Goal: Use online tool/utility: Utilize a website feature to perform a specific function

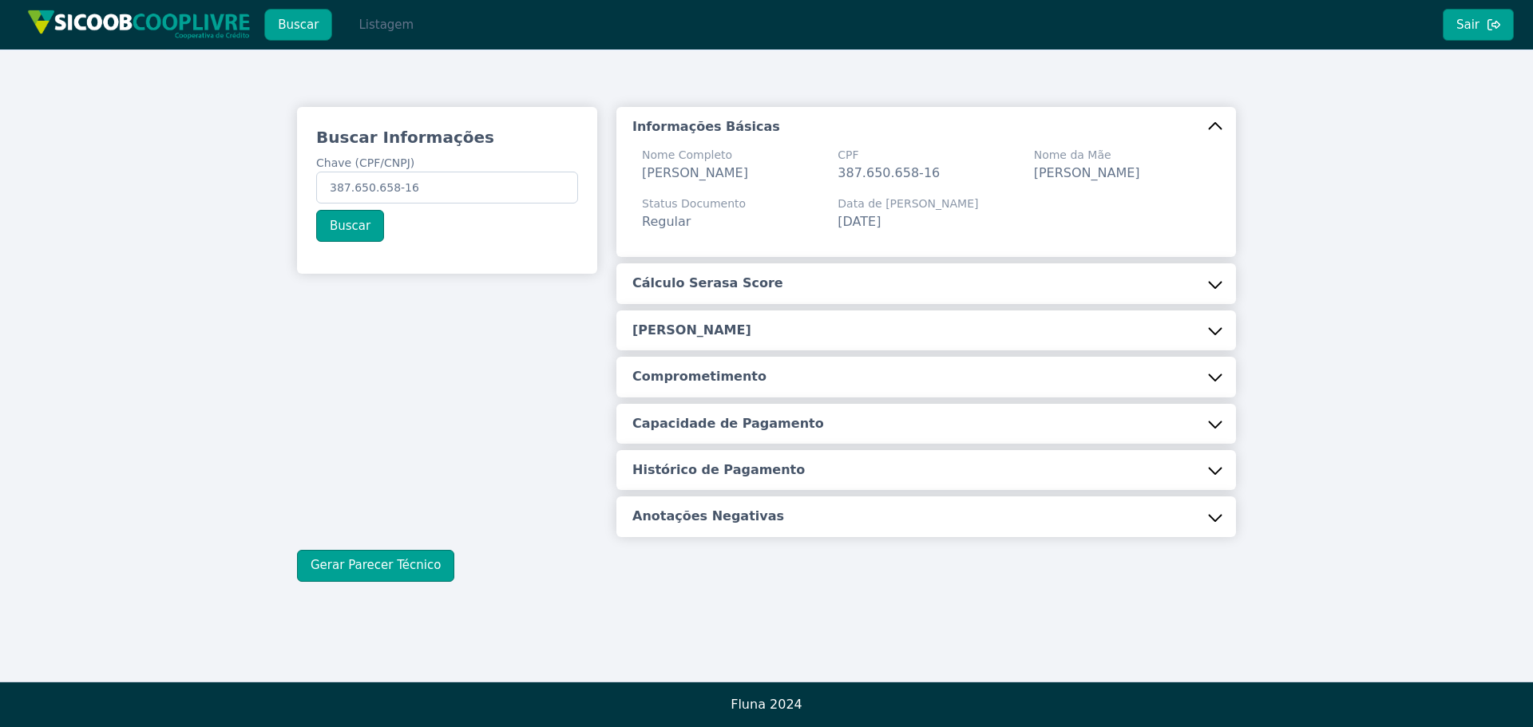
click at [371, 33] on button "Listagem" at bounding box center [386, 25] width 82 height 32
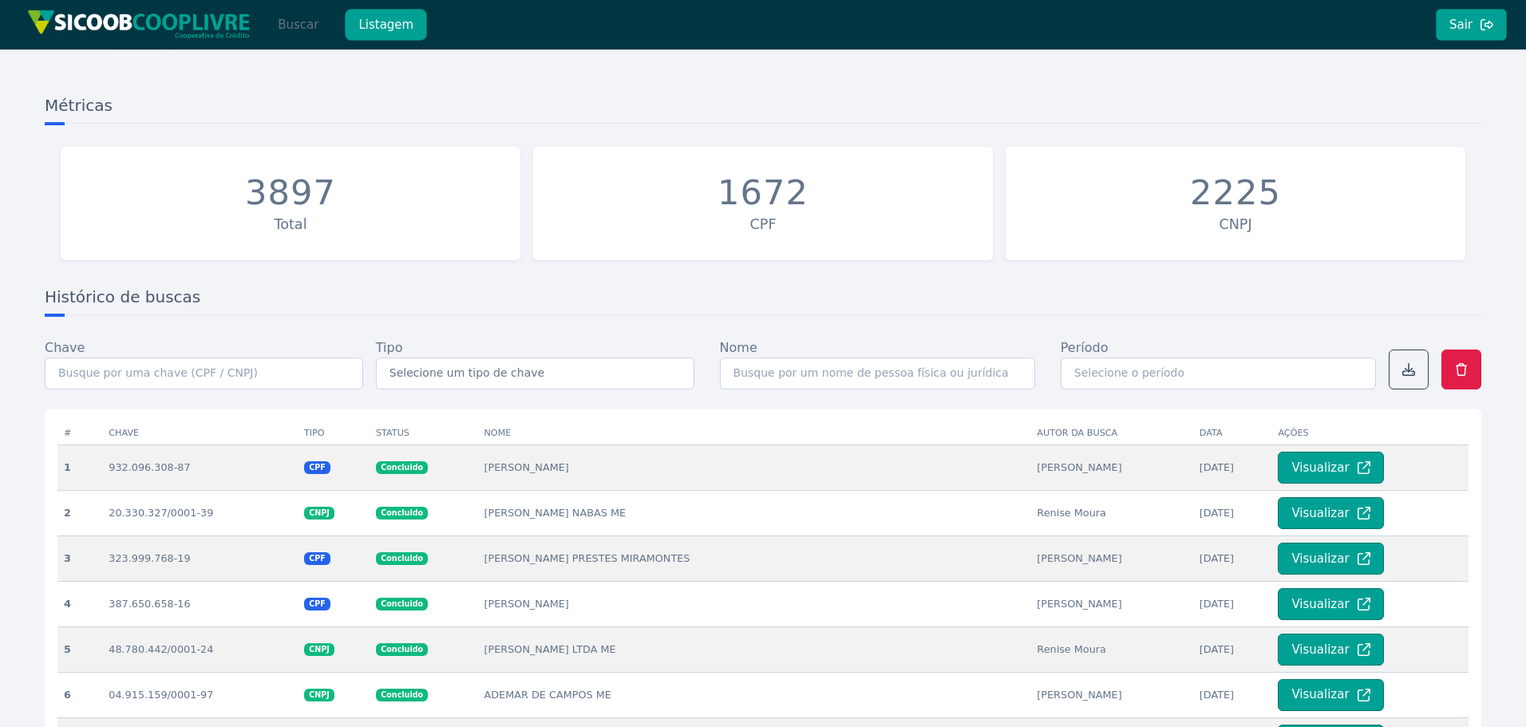
click at [290, 36] on button "Buscar" at bounding box center [298, 25] width 68 height 32
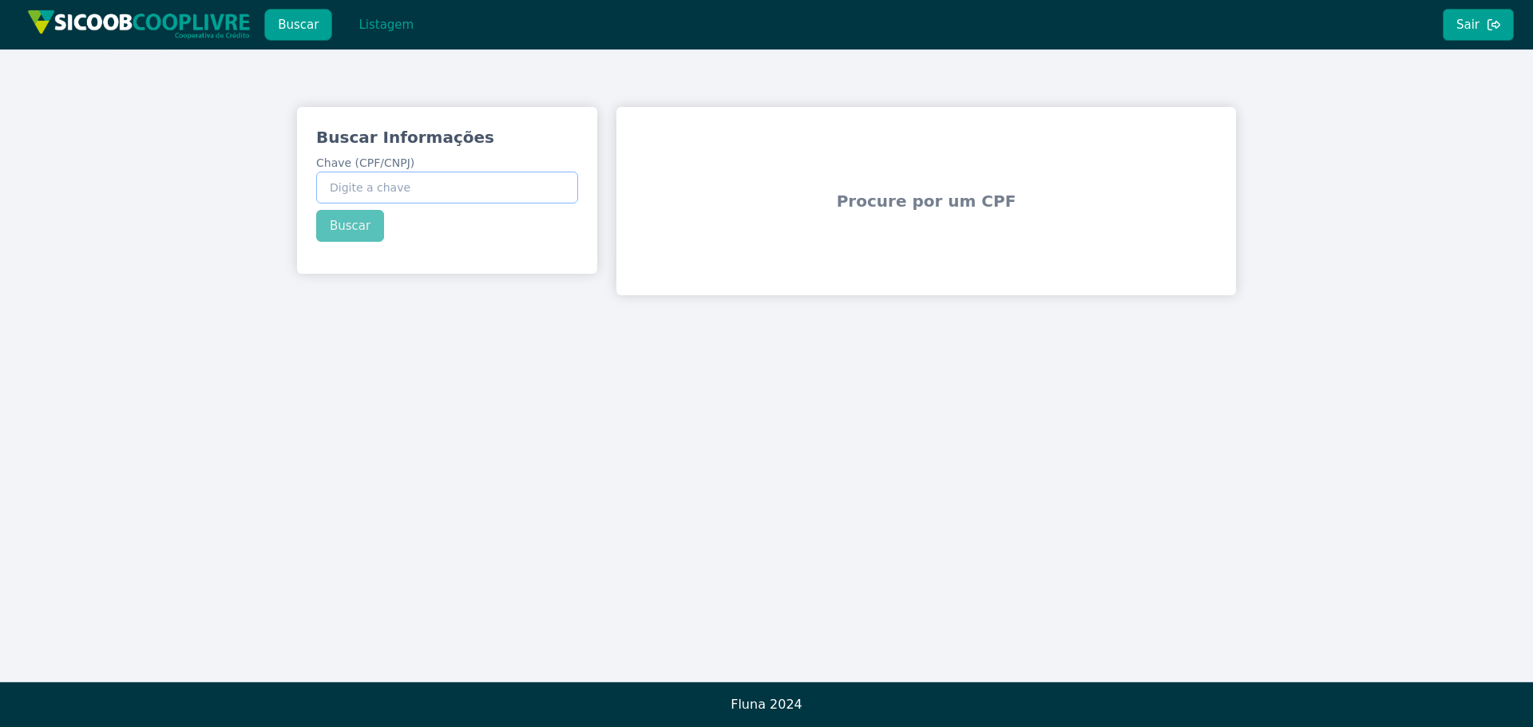
click at [411, 188] on input "Chave (CPF/CNPJ)" at bounding box center [447, 188] width 262 height 32
paste input "08.990.354/0001-32"
type input "08.990.354/0001-32"
click at [341, 228] on div "Buscar Informações Chave (CPF/CNPJ) 08.990.354/0001-32 Buscar" at bounding box center [447, 184] width 300 height 154
click at [346, 224] on button "Buscar" at bounding box center [350, 226] width 68 height 32
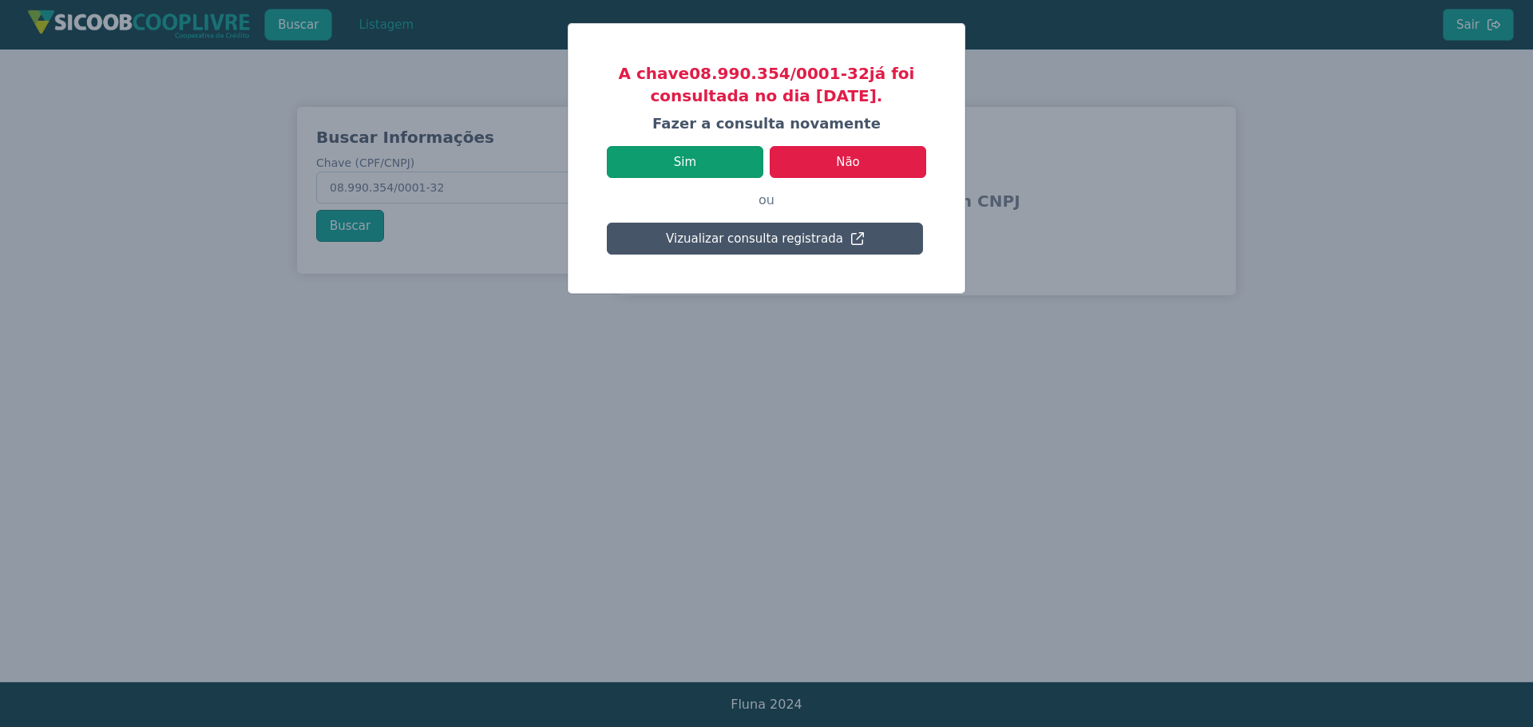
click at [727, 162] on button "Sim" at bounding box center [685, 162] width 156 height 32
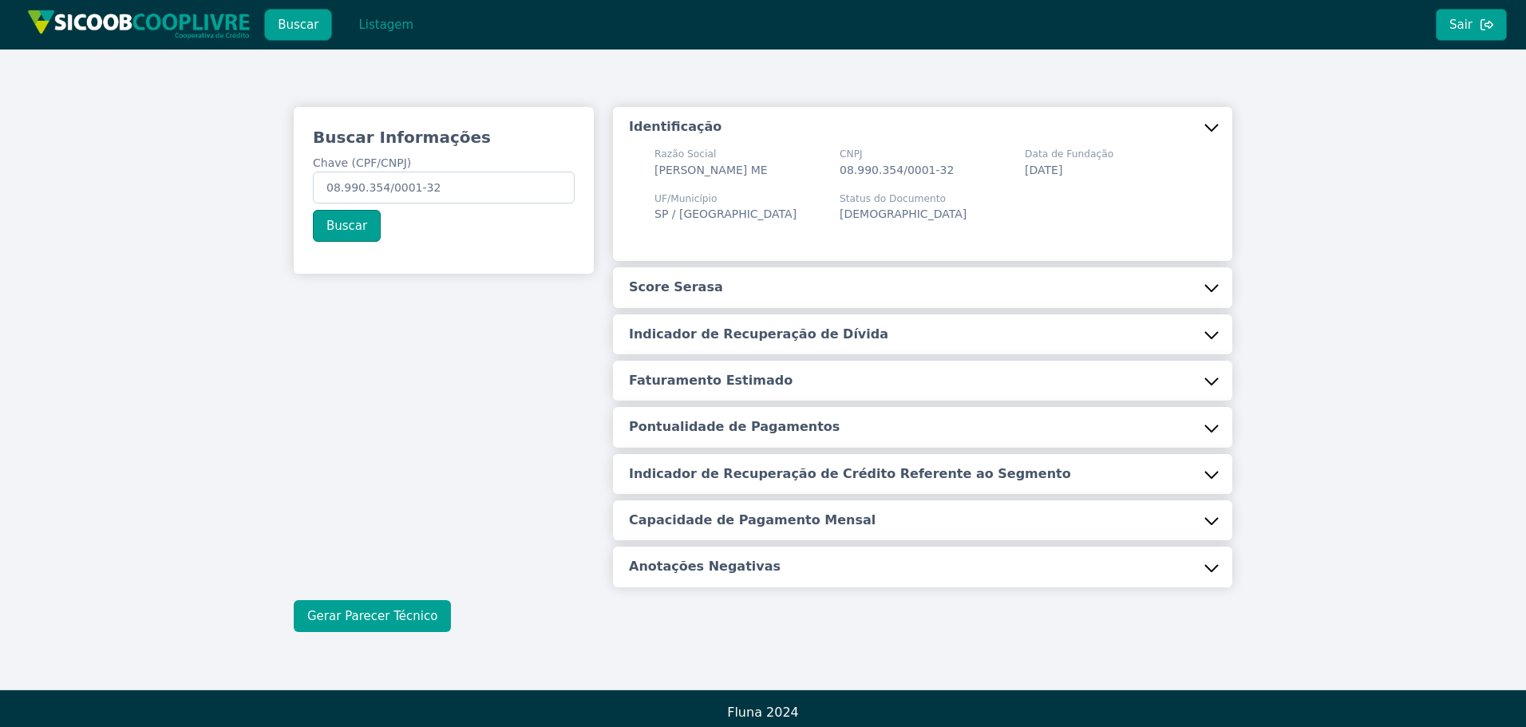
click at [327, 626] on button "Gerar Parecer Técnico" at bounding box center [372, 616] width 157 height 32
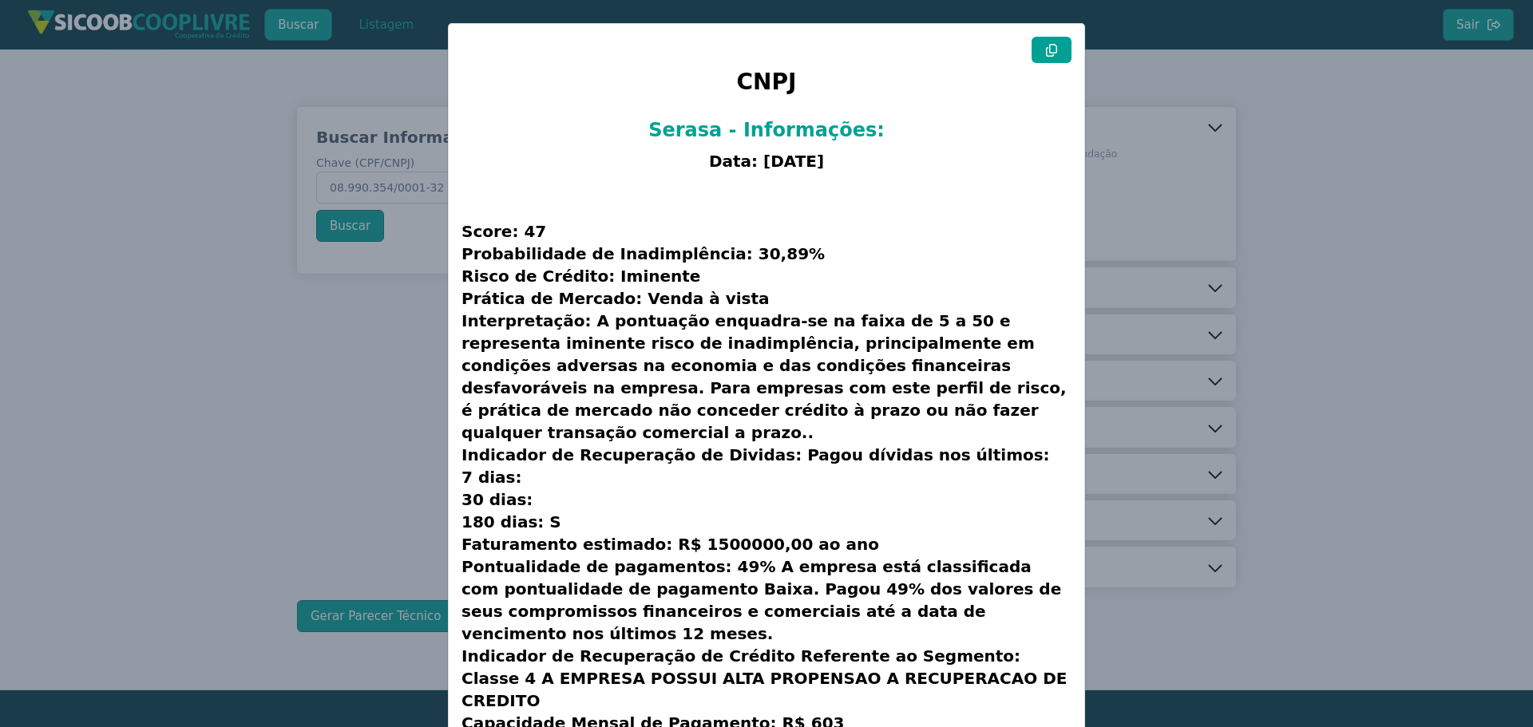
click at [1037, 59] on button at bounding box center [1051, 50] width 40 height 26
